Goal: Transaction & Acquisition: Purchase product/service

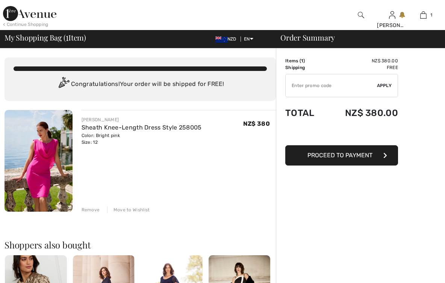
click at [322, 156] on span "Proceed to Payment" at bounding box center [339, 155] width 65 height 7
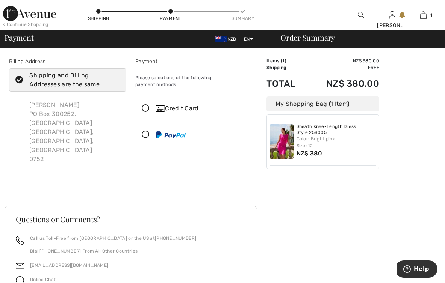
click at [49, 79] on div "Shipping and Billing Addresses are the same" at bounding box center [72, 80] width 86 height 18
click at [115, 79] on input "Shipping and Billing Addresses are the same" at bounding box center [117, 80] width 5 height 23
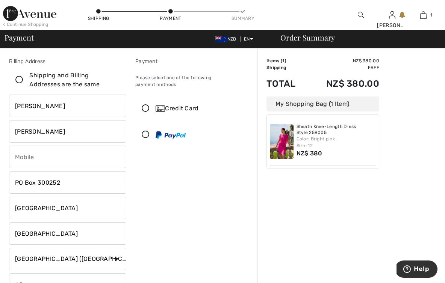
checkbox input "false"
click at [28, 183] on input "PO Box 300252" at bounding box center [67, 182] width 117 height 23
type input "1246 Dairy Flat Highway"
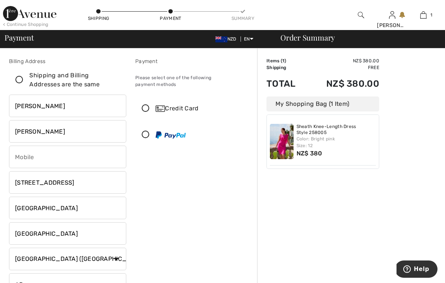
type input "021400204"
click at [45, 213] on input "Albany" at bounding box center [67, 208] width 117 height 23
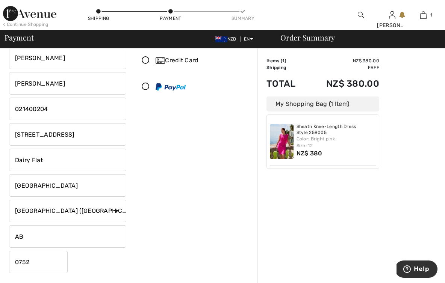
scroll to position [67, 0]
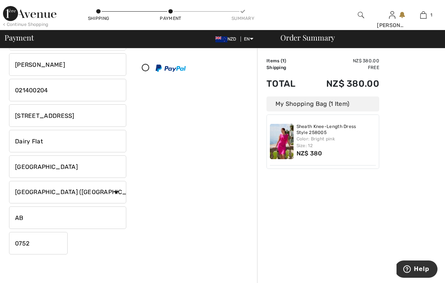
type input "Dairy Flat"
click at [42, 220] on input "AB" at bounding box center [67, 218] width 117 height 23
type input "DF"
click at [40, 247] on input "0752" at bounding box center [38, 243] width 59 height 23
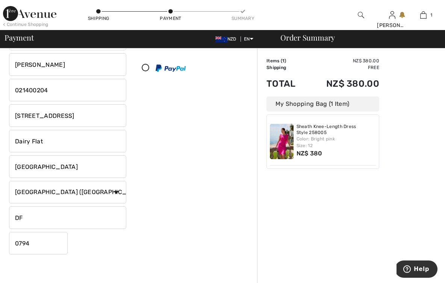
type input "0794"
click at [106, 253] on div "Linda Wilson 1246 Dairy Flat Highway Dairy Flat Auckland Country Canada United …" at bounding box center [67, 141] width 117 height 227
click at [34, 242] on input "0794" at bounding box center [38, 243] width 59 height 23
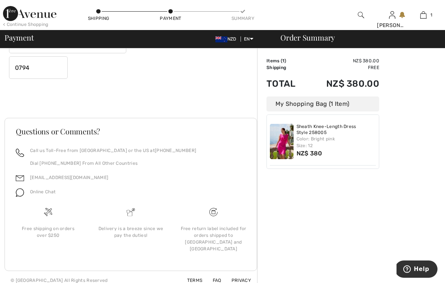
scroll to position [0, 0]
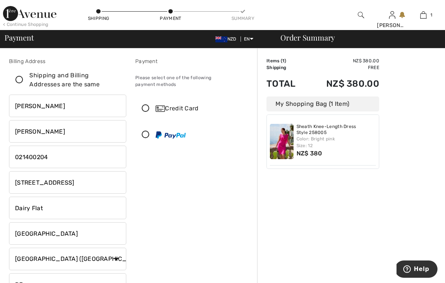
click at [20, 80] on icon at bounding box center [19, 80] width 20 height 8
click at [115, 80] on input "Shipping and Billing Addresses are the same" at bounding box center [117, 80] width 5 height 23
checkbox input "true"
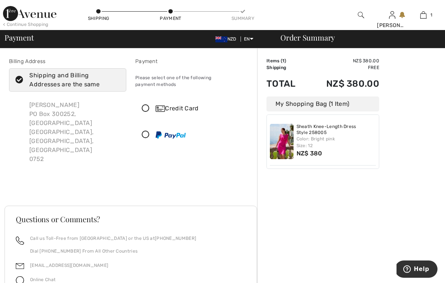
type input "PO Box 300252"
type input "Albany"
type input "0752"
click at [20, 79] on icon at bounding box center [19, 80] width 20 height 8
click at [115, 79] on input "Shipping and Billing Addresses are the same" at bounding box center [117, 80] width 5 height 23
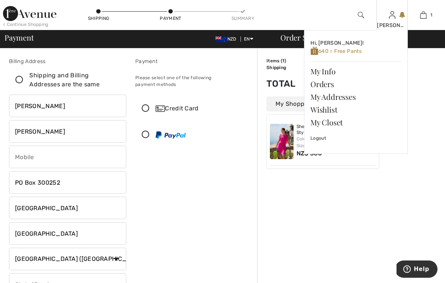
checkbox input "false"
click at [393, 17] on img at bounding box center [392, 15] width 6 height 9
click at [325, 95] on link "My Addresses" at bounding box center [355, 97] width 91 height 13
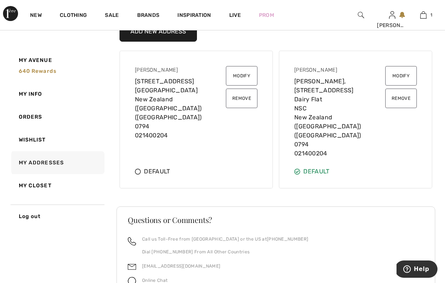
scroll to position [118, 0]
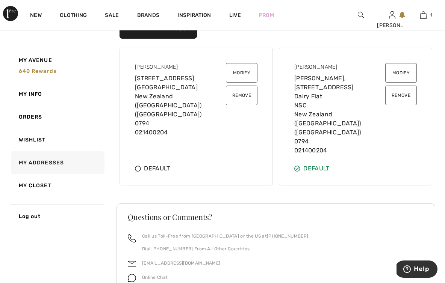
click at [238, 99] on button "Remove" at bounding box center [242, 96] width 32 height 20
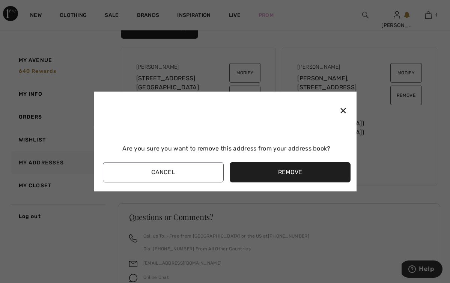
click at [254, 174] on button "Remove" at bounding box center [290, 172] width 121 height 20
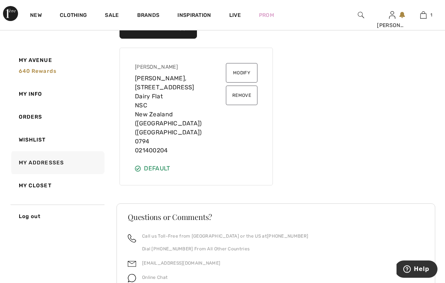
scroll to position [0, 0]
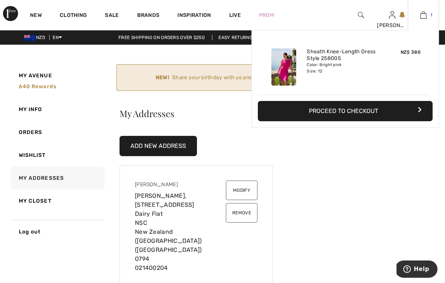
click at [422, 15] on img at bounding box center [423, 15] width 6 height 9
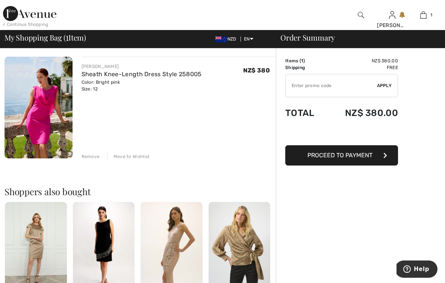
scroll to position [57, 0]
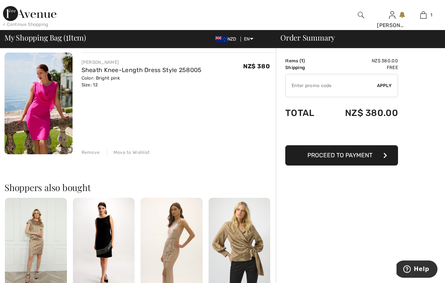
click at [307, 154] on span "Proceed to Payment" at bounding box center [339, 155] width 65 height 7
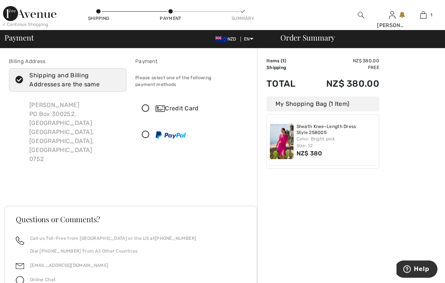
click at [19, 79] on icon at bounding box center [19, 80] width 20 height 8
click at [115, 79] on input "Shipping and Billing Addresses are the same" at bounding box center [117, 80] width 5 height 23
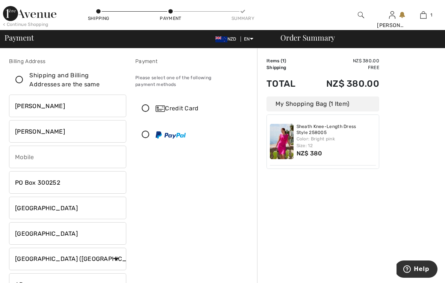
checkbox input "false"
click at [29, 184] on input "PO Box 300252" at bounding box center [67, 182] width 117 height 23
type input "1246 Dairy Flat Highway"
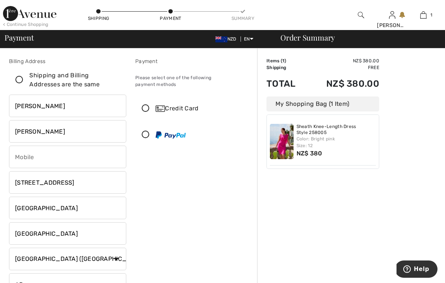
type input "021400204"
click at [36, 206] on input "Albany" at bounding box center [67, 208] width 117 height 23
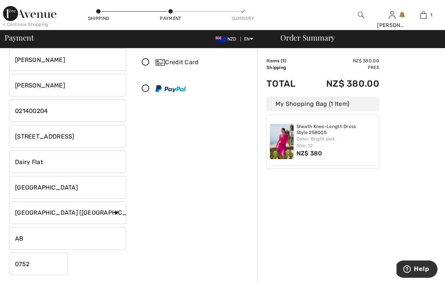
scroll to position [85, 0]
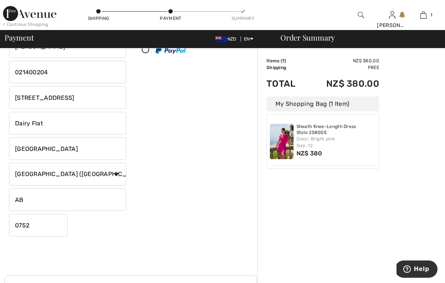
type input "Dairy Flat"
click at [31, 226] on input "0752" at bounding box center [38, 225] width 59 height 23
type input "0794"
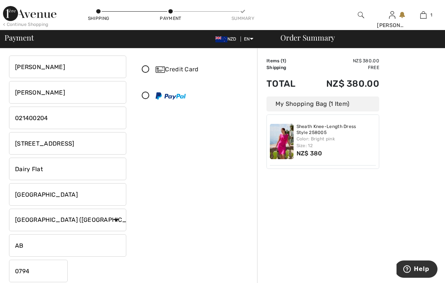
scroll to position [42, 0]
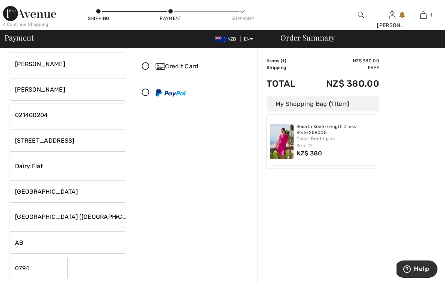
click at [144, 63] on icon at bounding box center [146, 67] width 20 height 8
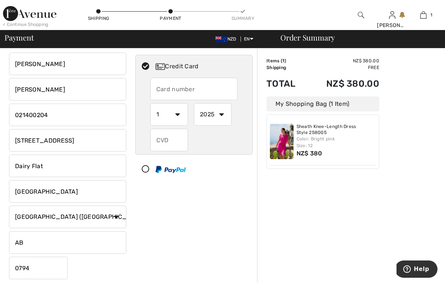
click at [168, 83] on input "text" at bounding box center [194, 89] width 88 height 23
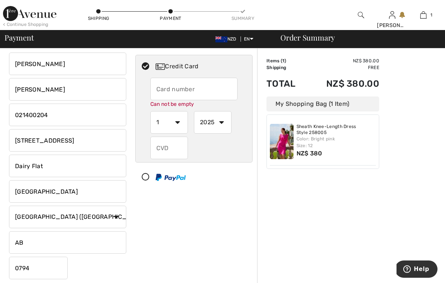
type input "4617550043171694"
select select "6"
select select "2028"
type input "978"
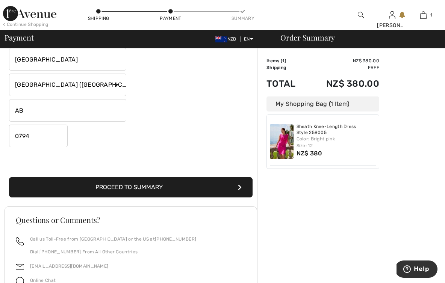
scroll to position [172, 0]
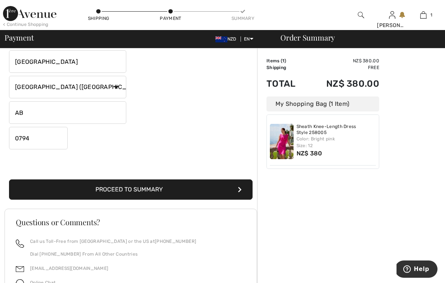
click at [149, 188] on button "Proceed to Summary" at bounding box center [130, 190] width 243 height 20
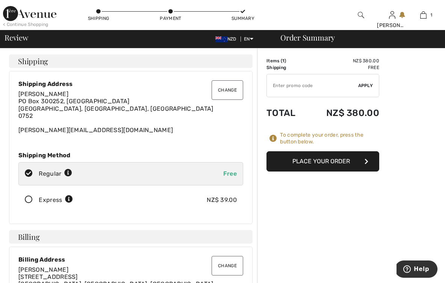
click at [228, 91] on button "Change" at bounding box center [227, 90] width 32 height 20
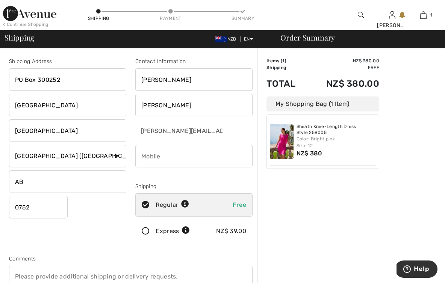
click at [145, 231] on icon at bounding box center [146, 232] width 20 height 8
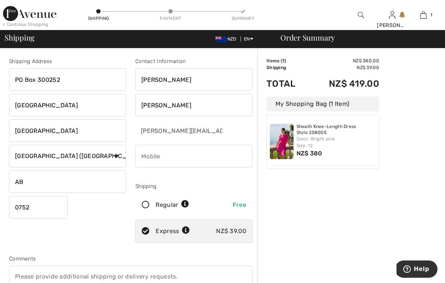
click at [44, 83] on input "PO Box 300252" at bounding box center [67, 79] width 117 height 23
type input "[STREET_ADDRESS]"
type input "021400204"
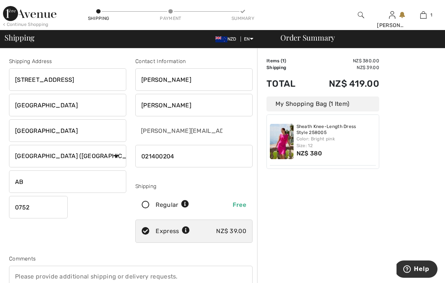
click at [32, 107] on input "[GEOGRAPHIC_DATA]" at bounding box center [67, 105] width 117 height 23
type input "Dairy Flat"
click at [32, 208] on input "0752" at bounding box center [38, 207] width 59 height 23
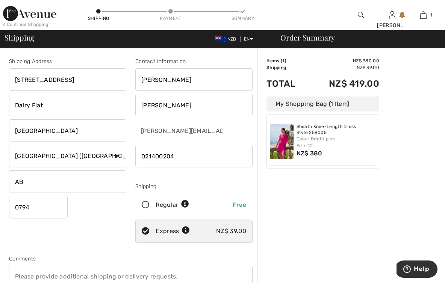
type input "0794"
click at [110, 219] on div "Shipping Address [STREET_ADDRESS] [GEOGRAPHIC_DATA] [GEOGRAPHIC_DATA] Country […" at bounding box center [68, 151] width 126 height 189
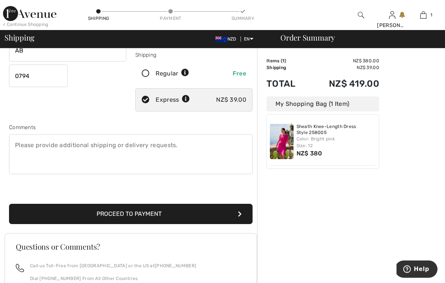
scroll to position [132, 0]
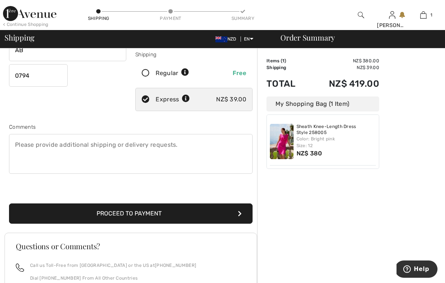
click at [118, 210] on button "Proceed to Payment" at bounding box center [130, 214] width 243 height 20
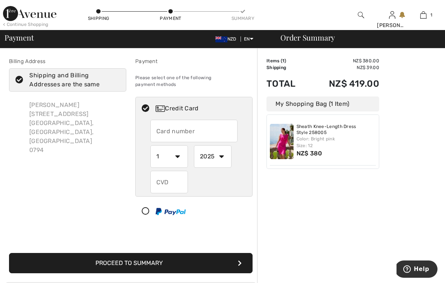
click at [168, 125] on input "text" at bounding box center [194, 131] width 88 height 23
radio input "true"
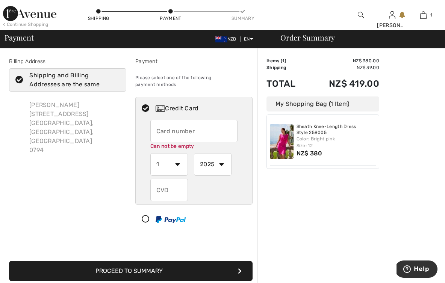
type input "4617550043171694"
select select "6"
select select "2028"
type input "978"
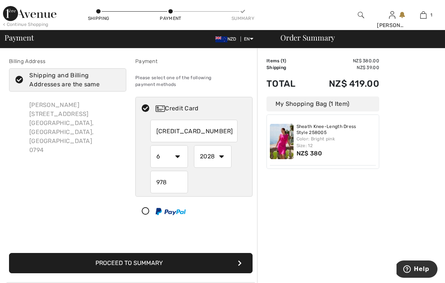
click at [170, 255] on button "Proceed to Summary" at bounding box center [130, 263] width 243 height 20
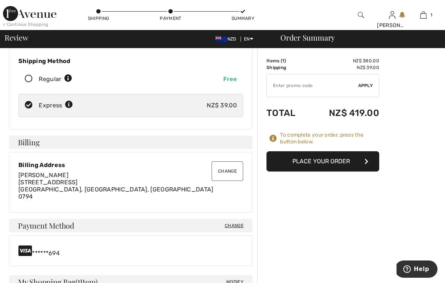
scroll to position [101, 0]
click at [312, 162] on button "Place Your Order" at bounding box center [322, 161] width 113 height 20
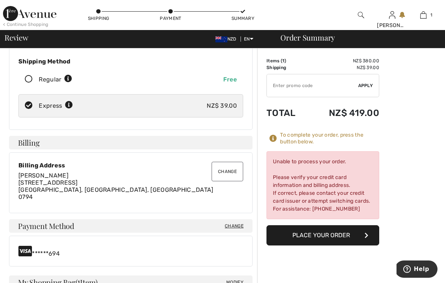
click at [317, 237] on button "Place Your Order" at bounding box center [322, 235] width 113 height 20
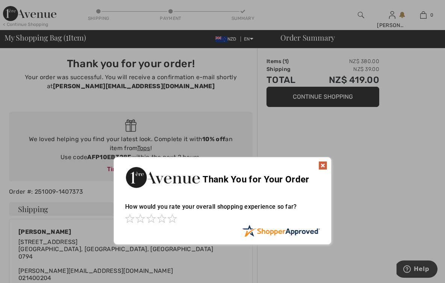
click at [359, 149] on div at bounding box center [222, 141] width 445 height 283
